Goal: Task Accomplishment & Management: Use online tool/utility

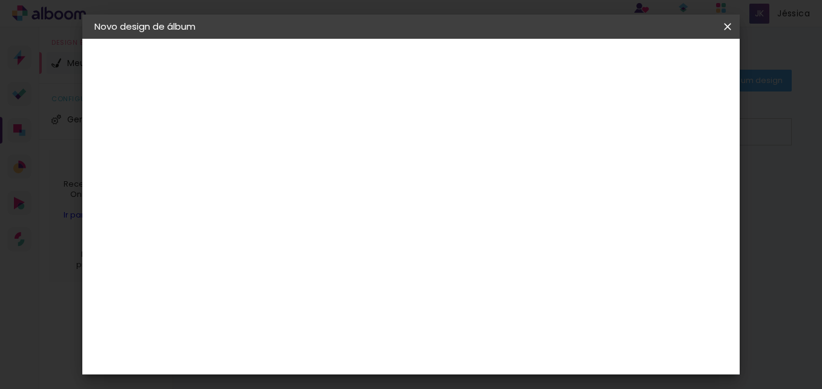
type input "3"
type paper-input "3"
click at [300, 134] on input "3" at bounding box center [284, 138] width 42 height 15
type input "4"
type paper-input "4"
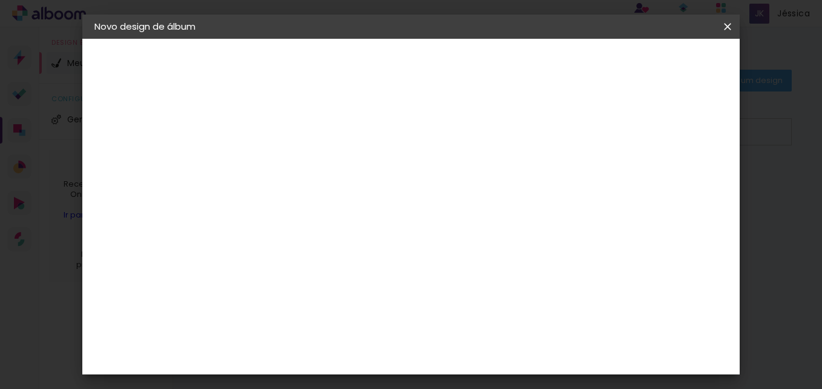
click at [300, 133] on input "4" at bounding box center [284, 138] width 42 height 15
type input "5"
type paper-input "5"
click at [300, 134] on input "5" at bounding box center [284, 138] width 42 height 15
type input "4"
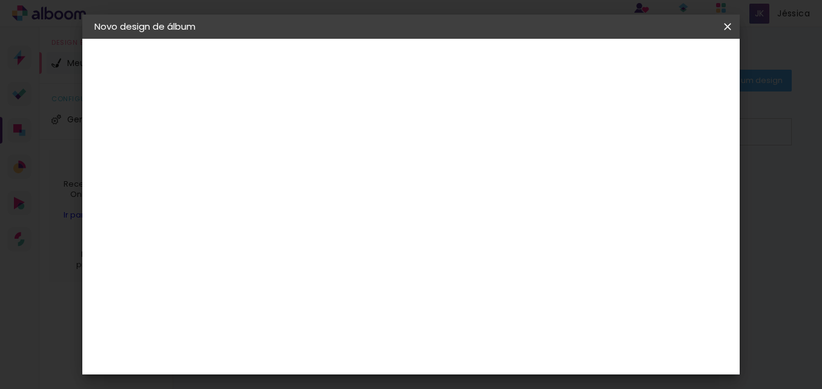
type paper-input "4"
click at [302, 142] on input "4" at bounding box center [284, 138] width 42 height 15
click at [302, 147] on div at bounding box center [293, 147] width 61 height 1
click at [302, 145] on paper-input-container "Espaço entre fotos 4 mm" at bounding box center [294, 139] width 70 height 27
click at [302, 144] on input "4" at bounding box center [284, 138] width 42 height 15
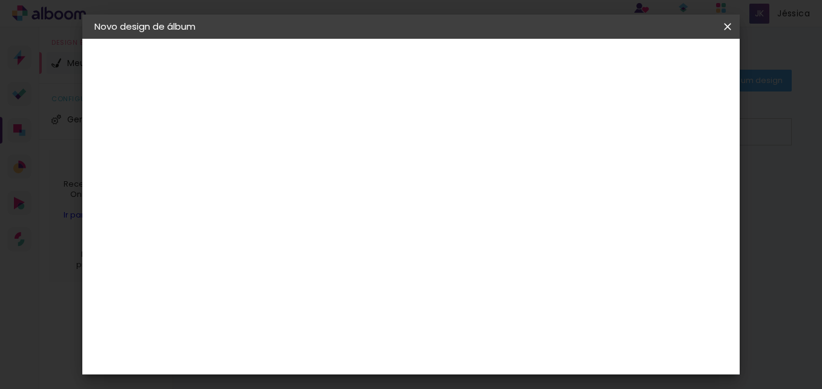
type input "3"
type paper-input "3"
click at [302, 144] on input "3" at bounding box center [284, 138] width 42 height 15
type input "2"
type paper-input "2"
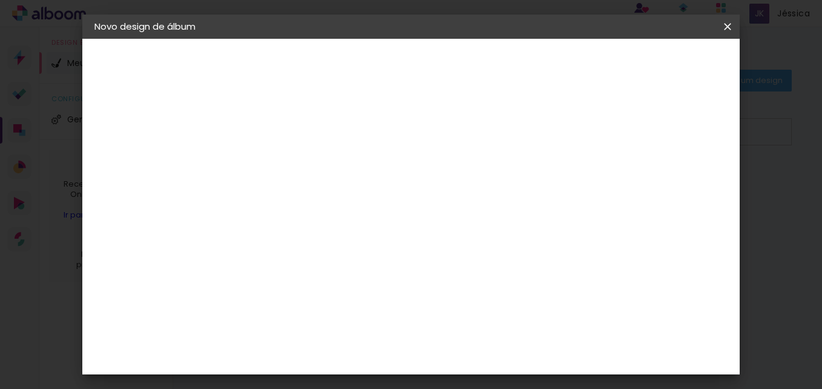
click at [302, 143] on input "2" at bounding box center [284, 138] width 42 height 15
type input "1"
type paper-input "1"
click at [302, 143] on input "1" at bounding box center [284, 138] width 42 height 15
type input "2"
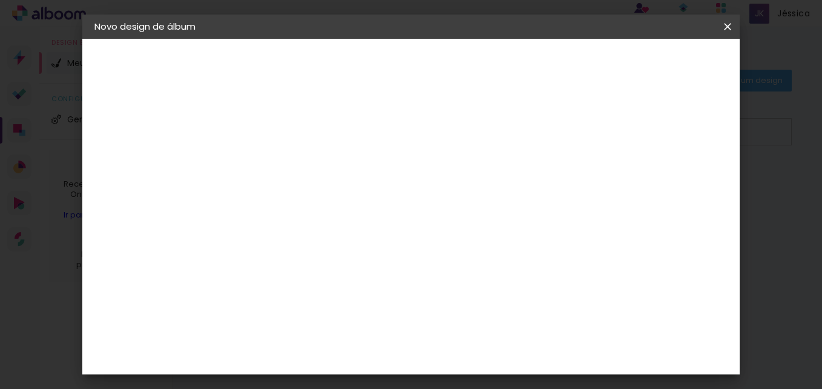
type paper-input "2"
click at [298, 133] on input "2" at bounding box center [284, 138] width 42 height 15
type input "3"
type paper-input "3"
click at [299, 136] on input "3" at bounding box center [284, 138] width 42 height 15
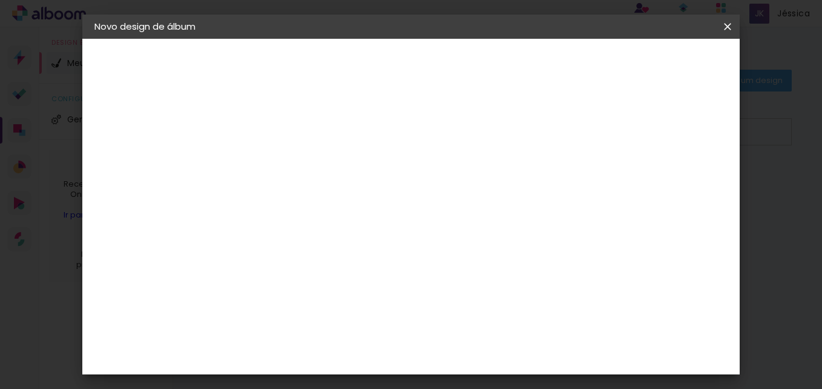
type input "4"
type paper-input "4"
click at [299, 137] on input "4" at bounding box center [284, 138] width 42 height 15
type input "5"
type paper-input "5"
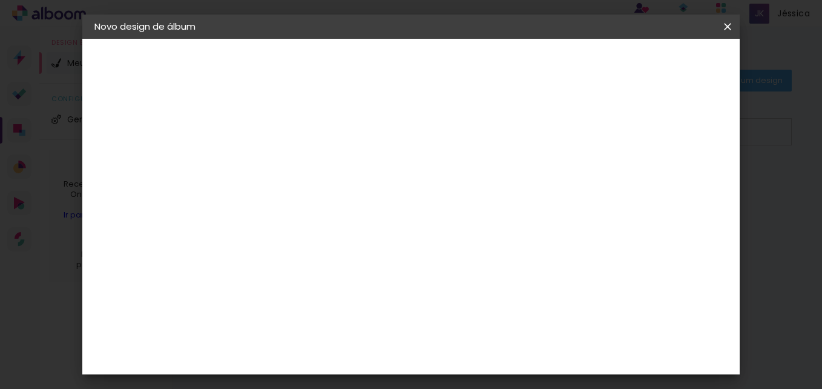
click at [300, 138] on input "5" at bounding box center [284, 138] width 42 height 15
type input "6"
type paper-input "6"
click at [300, 138] on input "6" at bounding box center [284, 138] width 42 height 15
type input "7"
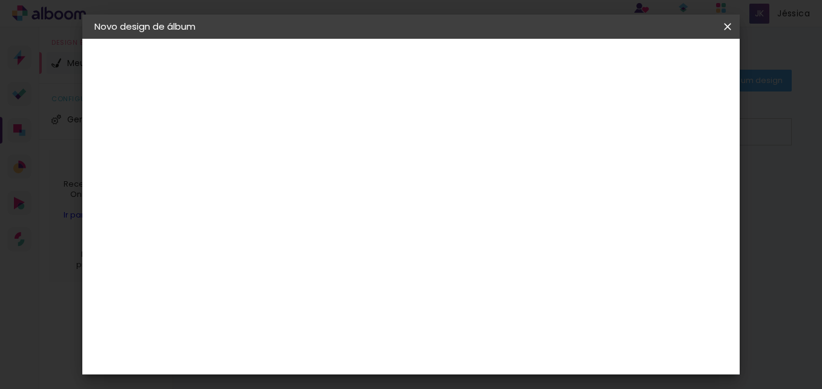
type paper-input "7"
click at [300, 139] on input "7" at bounding box center [284, 138] width 42 height 15
type input "6"
type paper-input "6"
click at [300, 142] on input "6" at bounding box center [284, 138] width 42 height 15
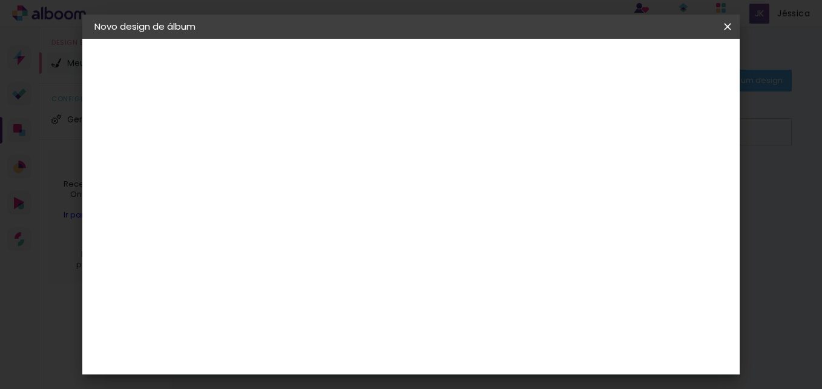
type input "5"
type paper-input "5"
click at [300, 141] on input "5" at bounding box center [284, 138] width 42 height 15
drag, startPoint x: 266, startPoint y: 237, endPoint x: 234, endPoint y: 237, distance: 32.7
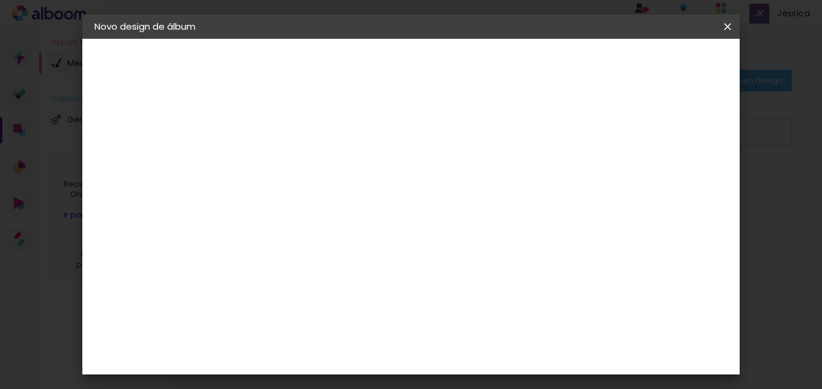
click at [234, 39] on quentale-album-spec "Iniciar design Iniciar design" at bounding box center [411, 39] width 658 height 0
type input "3"
type input "20"
type paper-input "20"
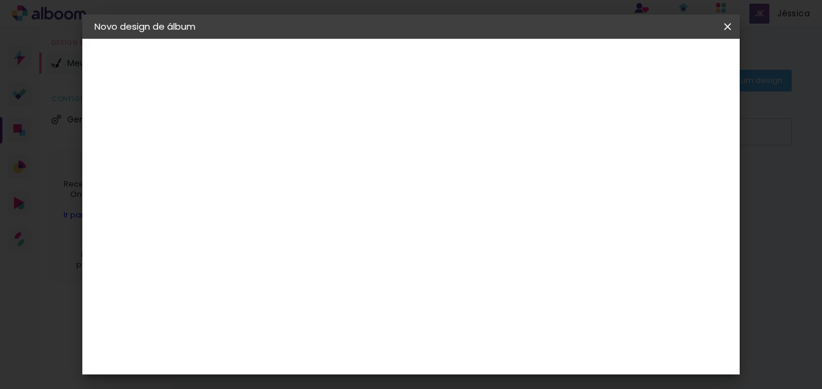
drag, startPoint x: 477, startPoint y: 341, endPoint x: 485, endPoint y: 340, distance: 7.9
click at [485, 340] on input "60" at bounding box center [477, 340] width 31 height 18
type input "40"
type paper-input "40"
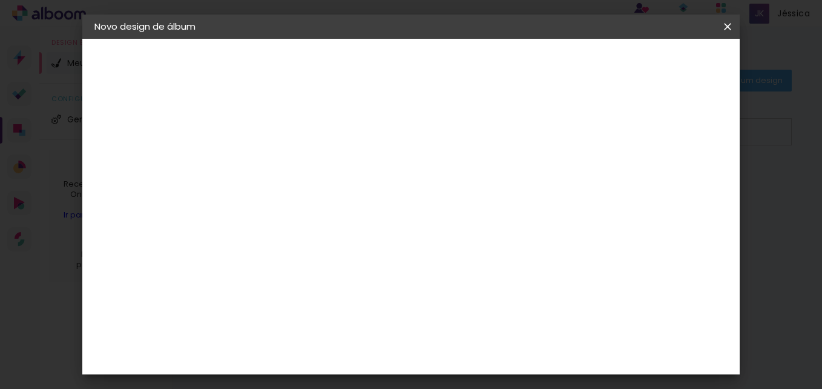
click at [652, 67] on span "Iniciar design" at bounding box center [624, 64] width 55 height 8
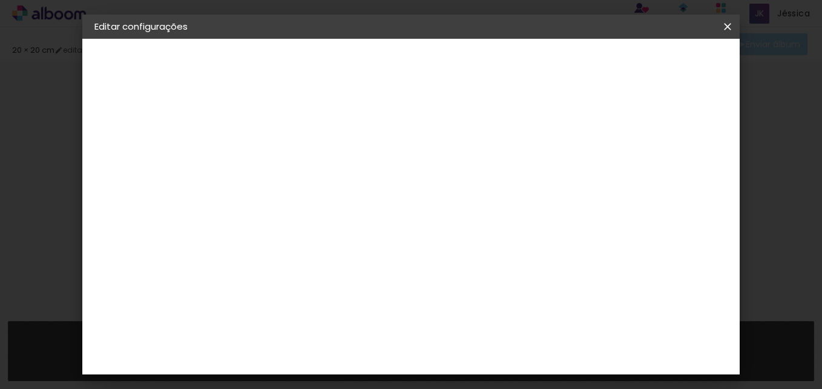
type input "5"
type input "20"
type input "40"
click at [503, 64] on span "Salvar configurações" at bounding box center [472, 68] width 62 height 17
click at [443, 137] on div at bounding box center [437, 139] width 11 height 11
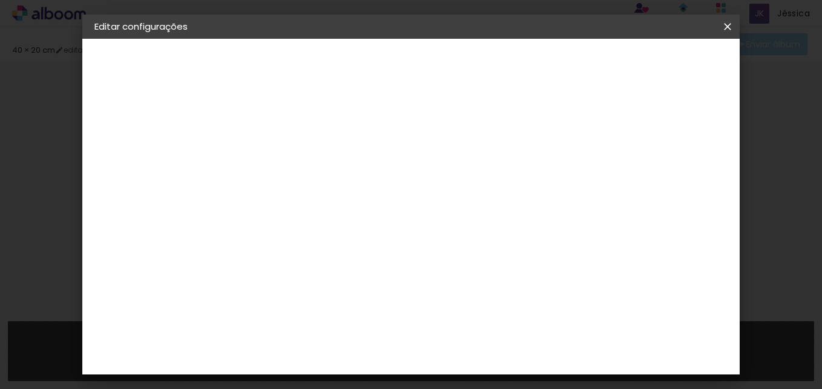
type paper-checkbox "on"
click at [503, 66] on span "Salvar configurações" at bounding box center [472, 68] width 62 height 17
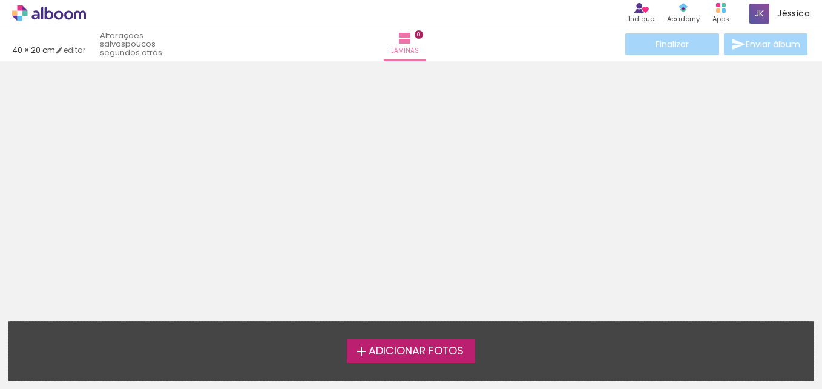
click at [417, 353] on span "Adicionar Fotos" at bounding box center [416, 351] width 95 height 11
click at [0, 0] on input "file" at bounding box center [0, 0] width 0 height 0
